Goal: Check status: Check status

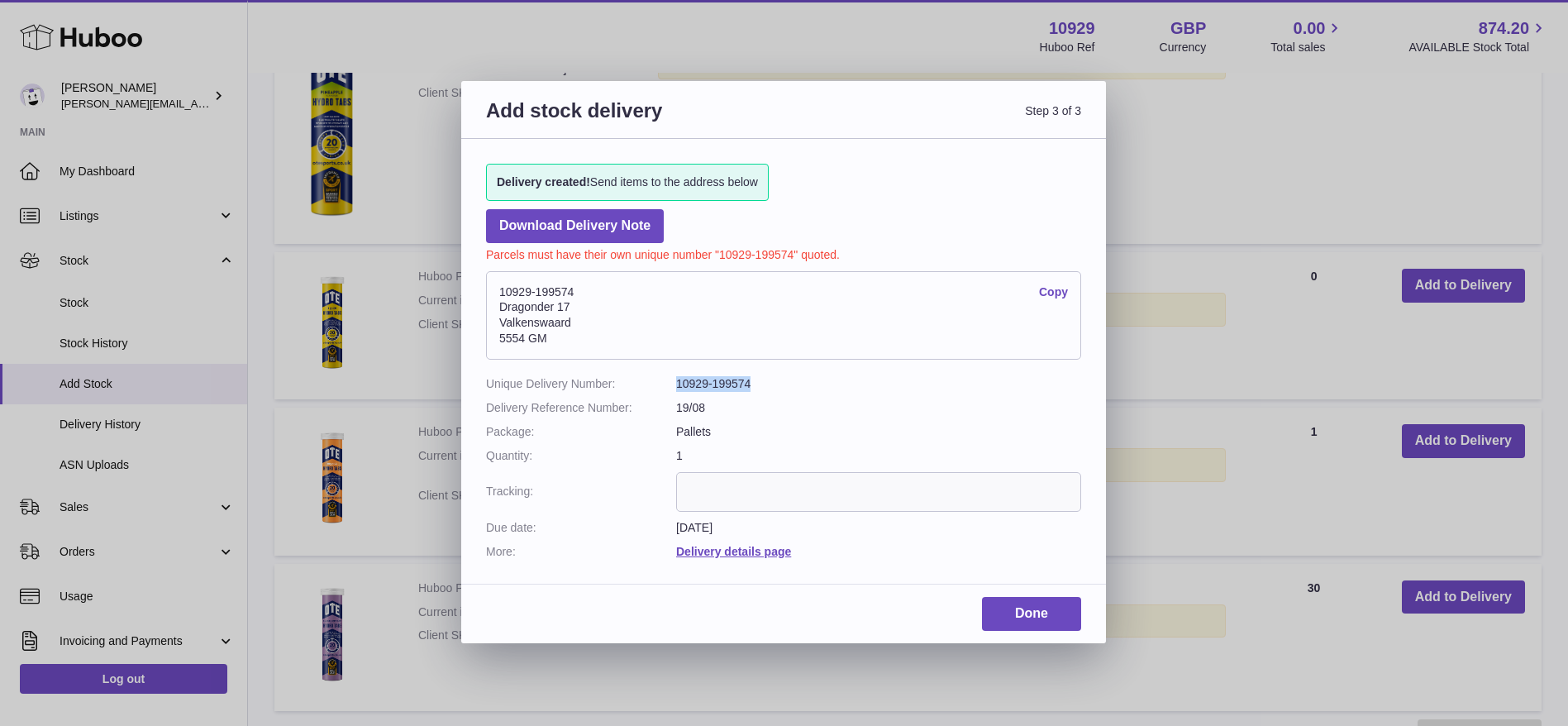
drag, startPoint x: 759, startPoint y: 390, endPoint x: 669, endPoint y: 380, distance: 90.6
click at [669, 380] on dl "Unique Delivery Number: 10929-199574 Delivery Reference Number: 19/08 Package: …" at bounding box center [784, 467] width 595 height 183
copy dl "10929-199574"
click at [783, 395] on dl "Unique Delivery Number: 10929-199574 Delivery Reference Number: 19/08 Package: …" at bounding box center [784, 467] width 595 height 183
drag, startPoint x: 752, startPoint y: 379, endPoint x: 614, endPoint y: 363, distance: 138.9
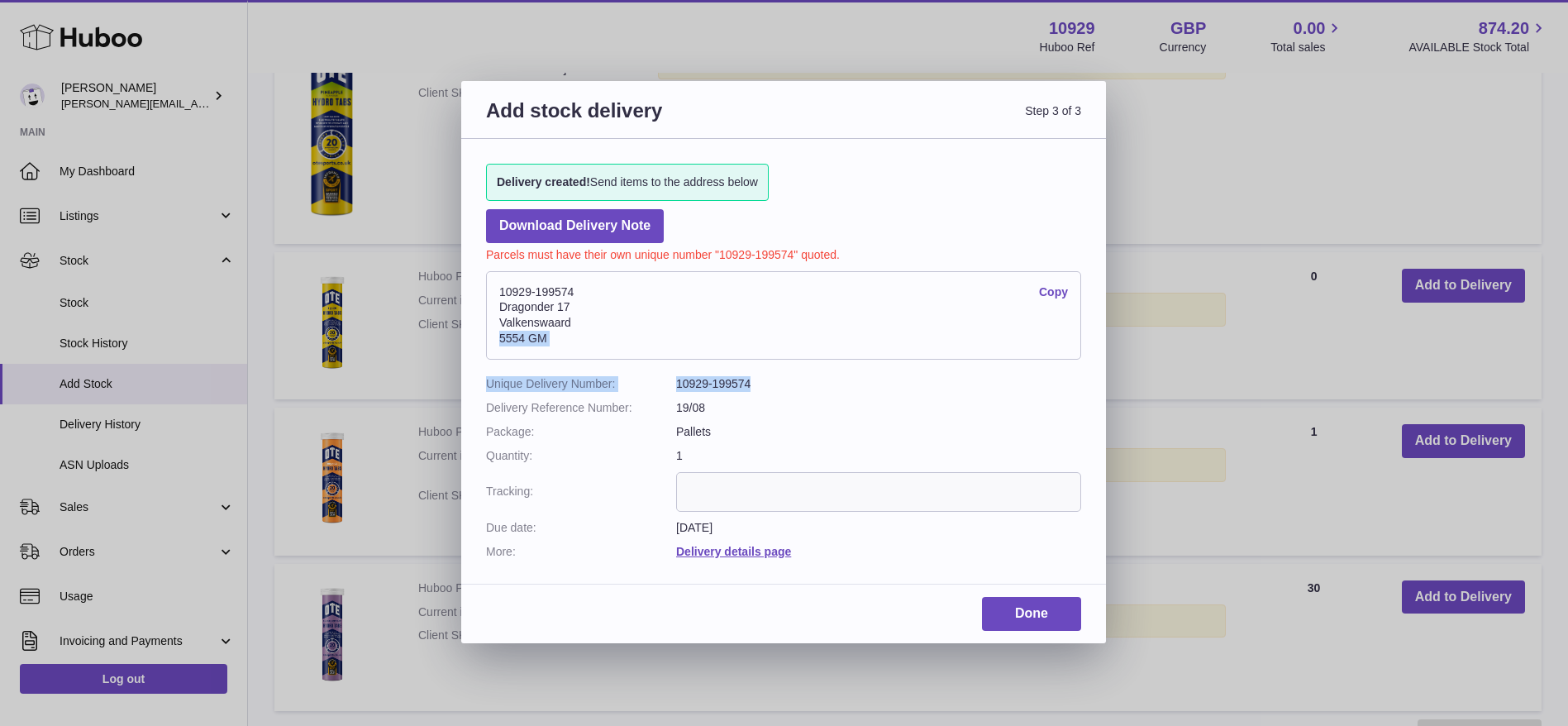
click at [614, 363] on div "Delivery created! Send items to the address below Download Delivery Note Parcel…" at bounding box center [784, 353] width 645 height 428
click at [799, 377] on dd "10929-199574" at bounding box center [878, 384] width 405 height 16
drag, startPoint x: 799, startPoint y: 377, endPoint x: 677, endPoint y: 379, distance: 122.0
click at [677, 379] on dd "10929-199574" at bounding box center [878, 384] width 405 height 16
copy dd "10929-199574"
